Goal: Check status: Check status

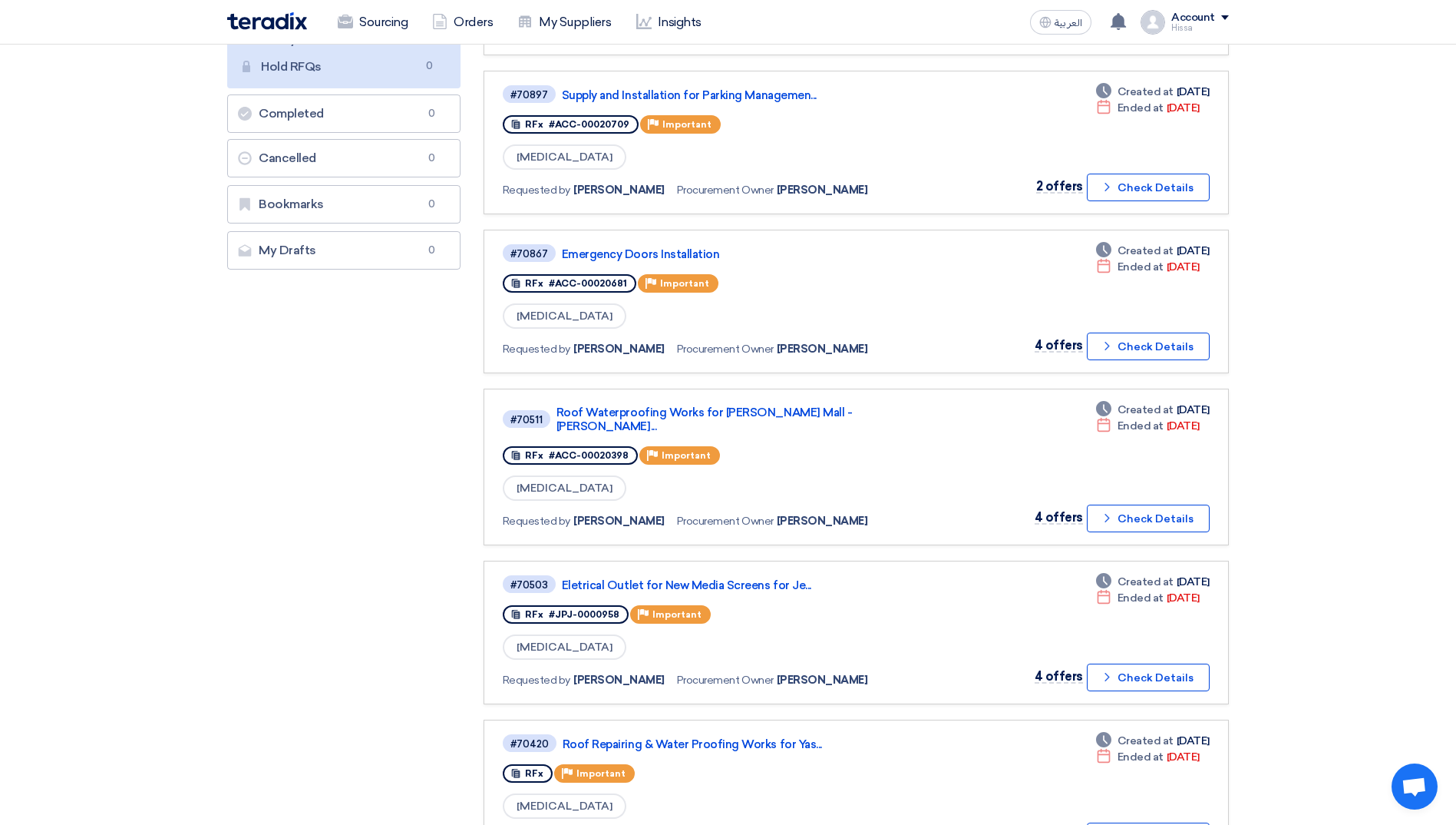
scroll to position [307, 0]
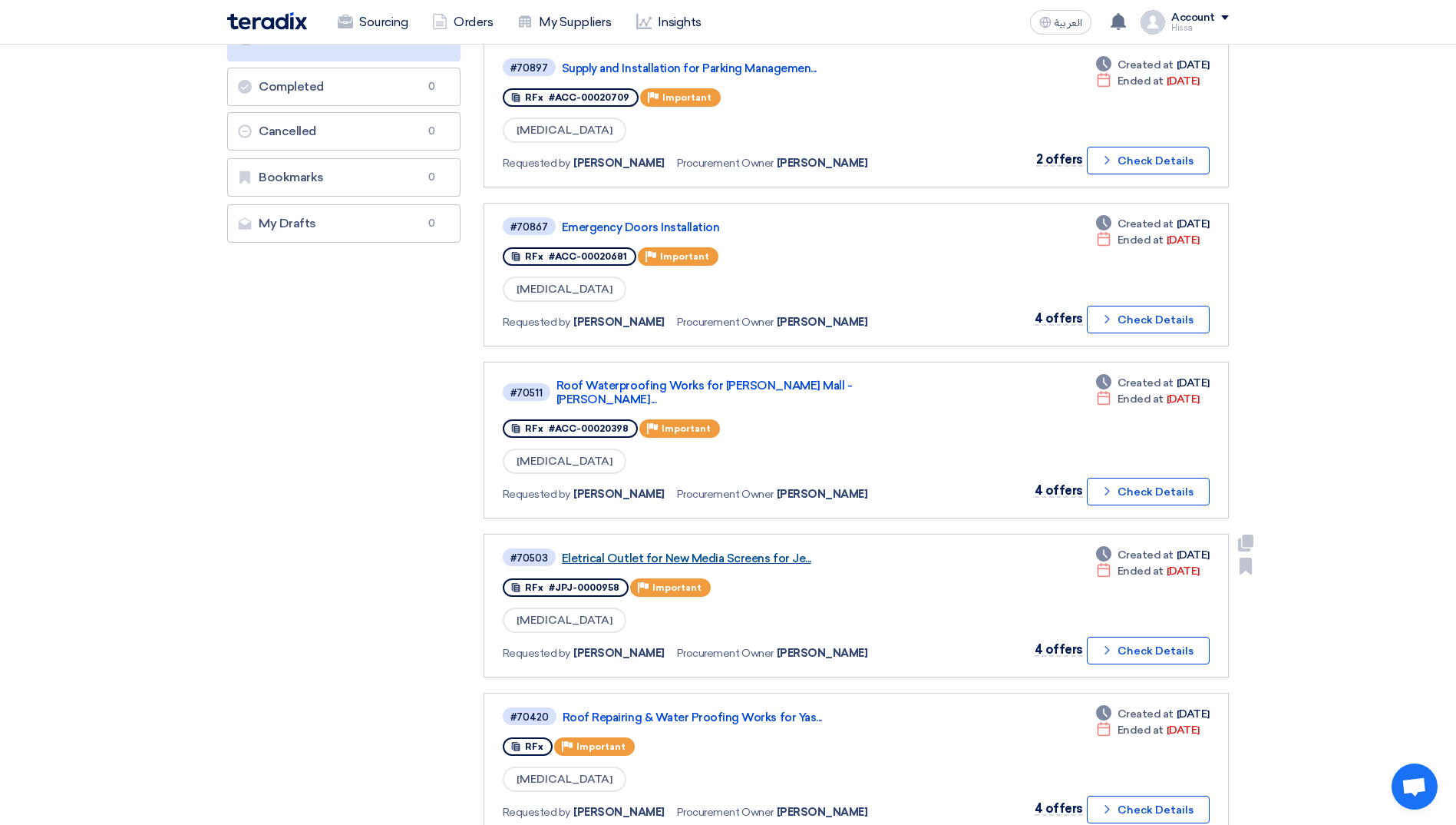
click at [682, 517] on link "Eletrical Outlet for New Media Screens for Je..." at bounding box center [753, 558] width 384 height 14
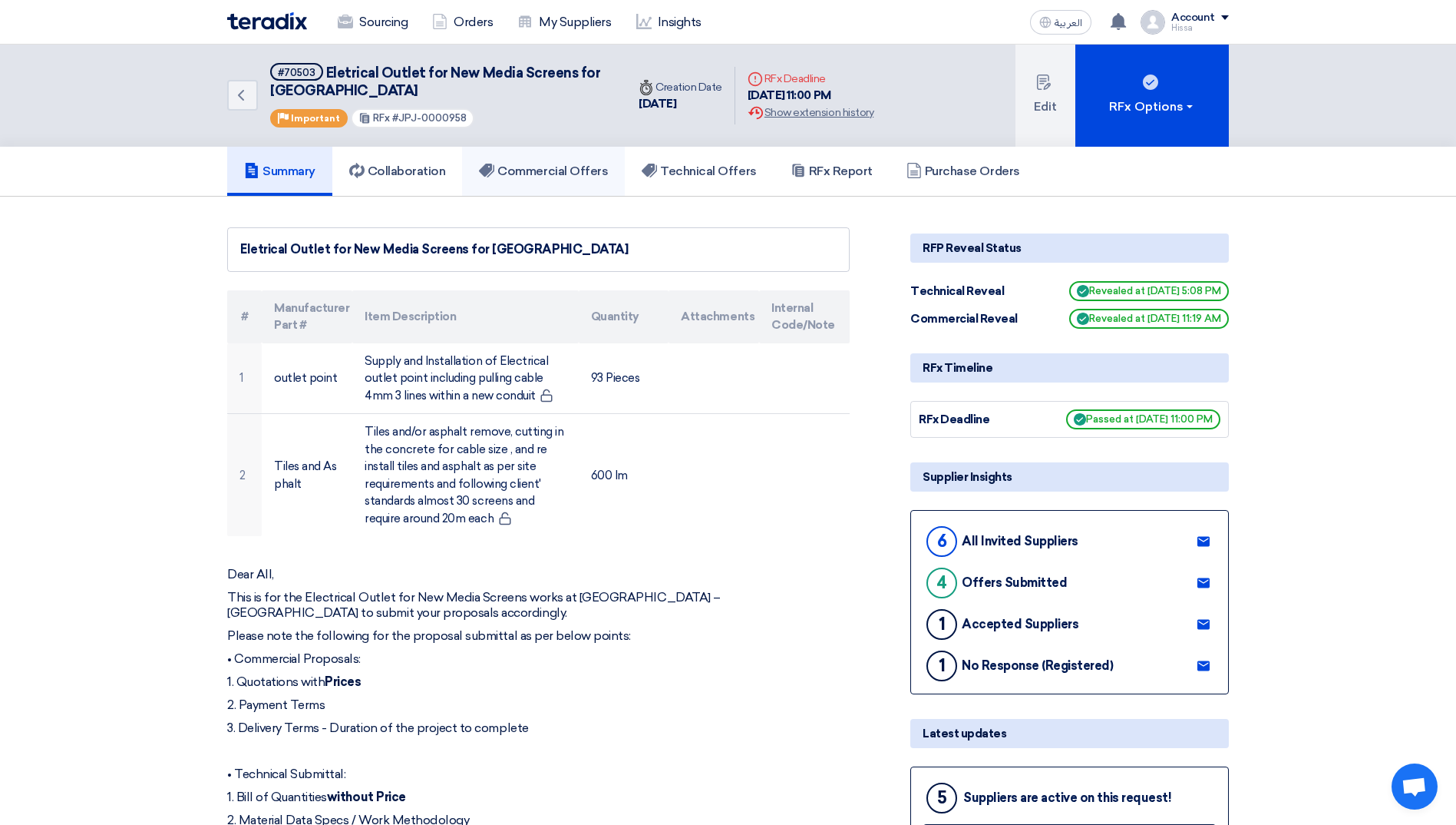
click at [534, 175] on h5 "Commercial Offers" at bounding box center [543, 172] width 129 height 16
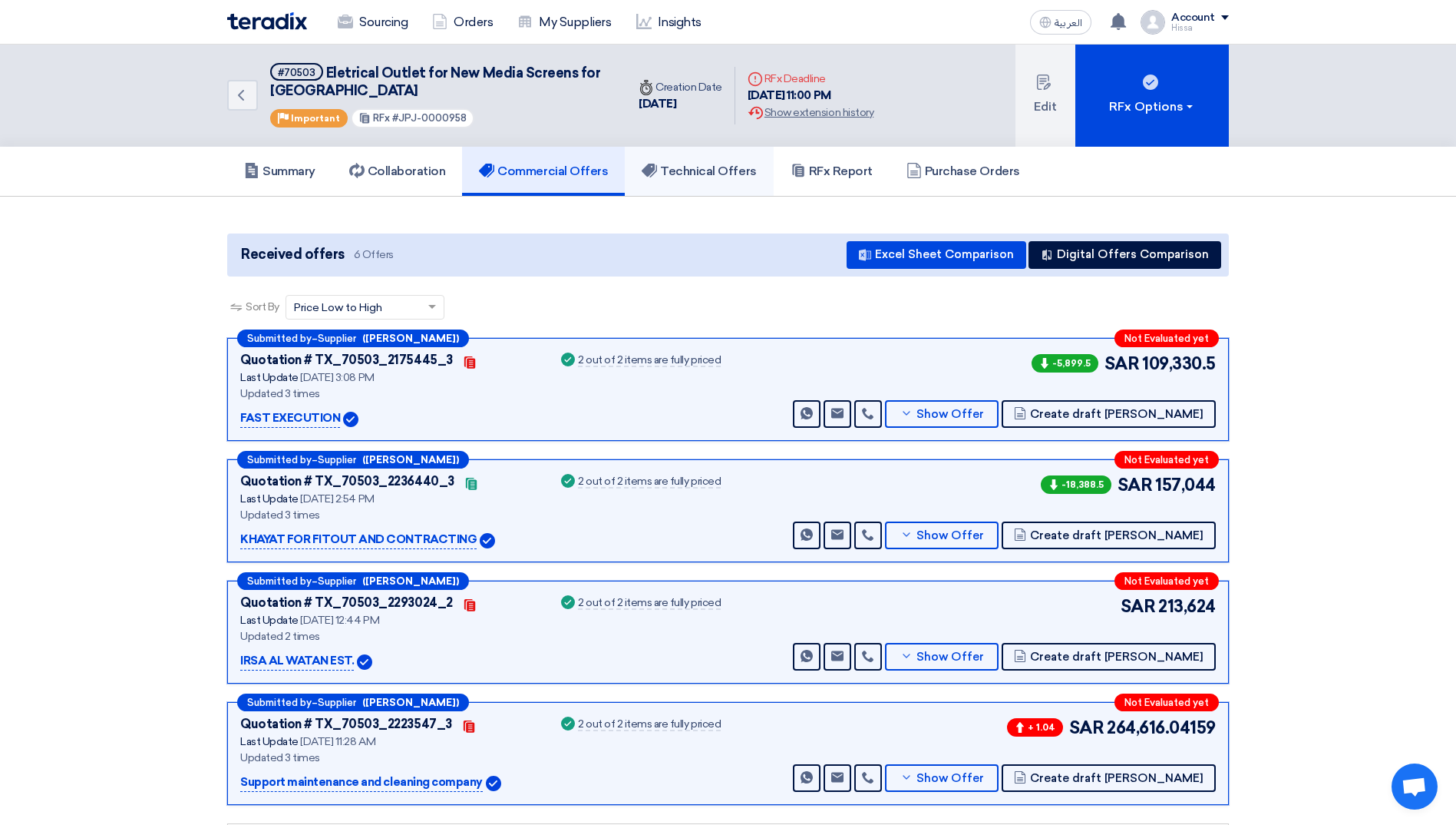
click at [722, 173] on h5 "Technical Offers" at bounding box center [699, 172] width 115 height 16
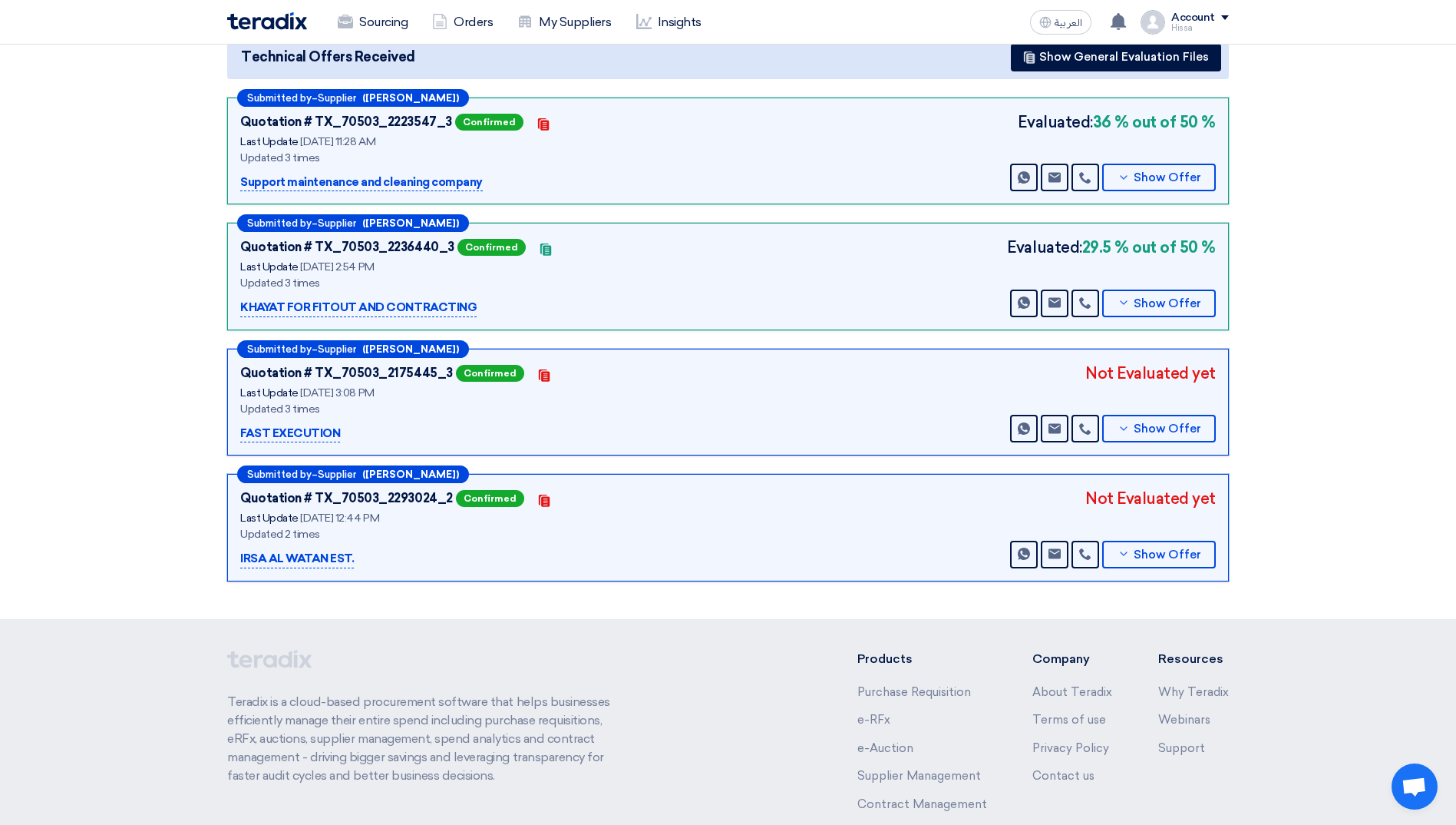
scroll to position [77, 0]
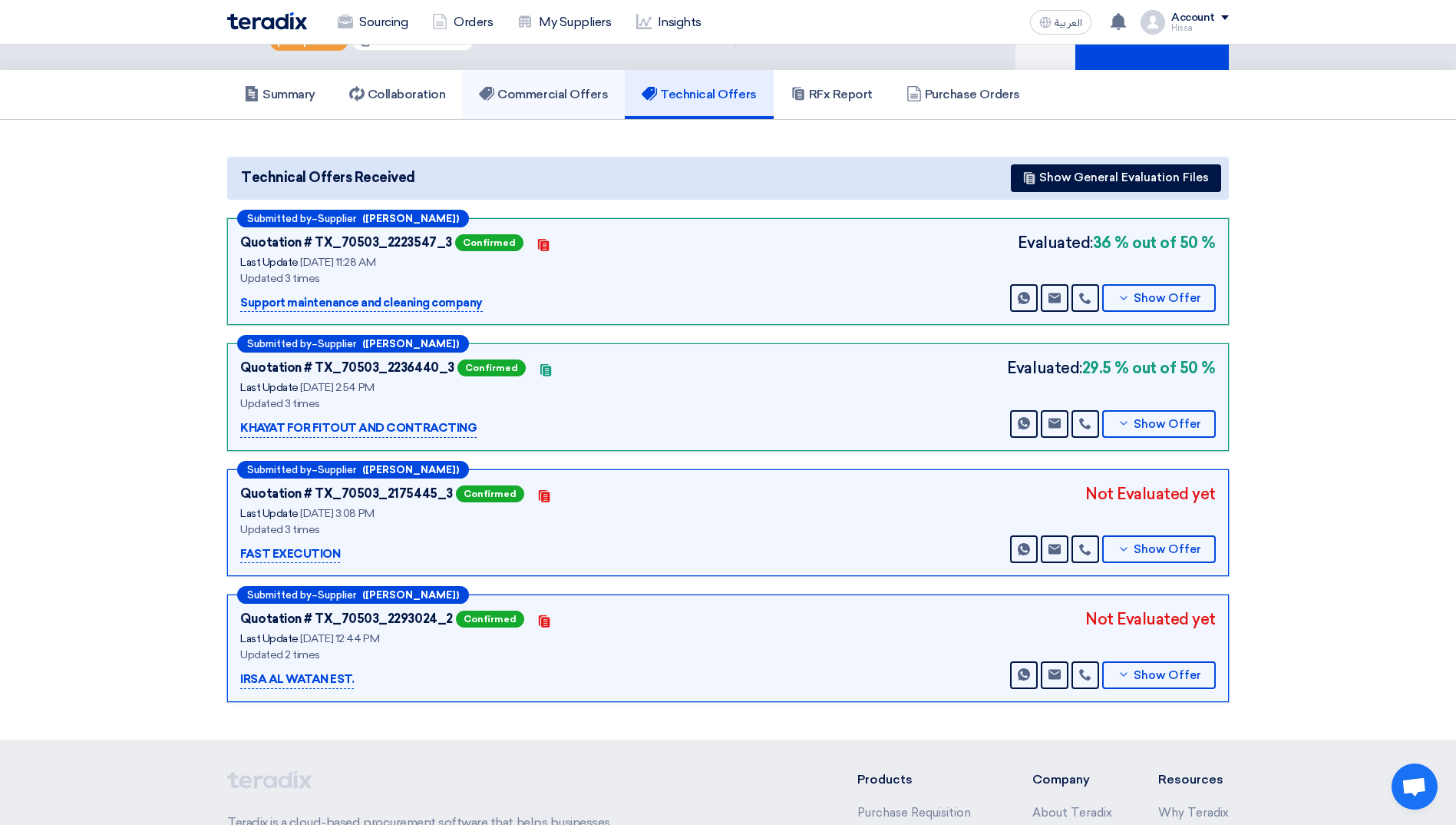
click at [573, 84] on link "Commercial Offers" at bounding box center [543, 94] width 163 height 49
